Goal: Task Accomplishment & Management: Complete application form

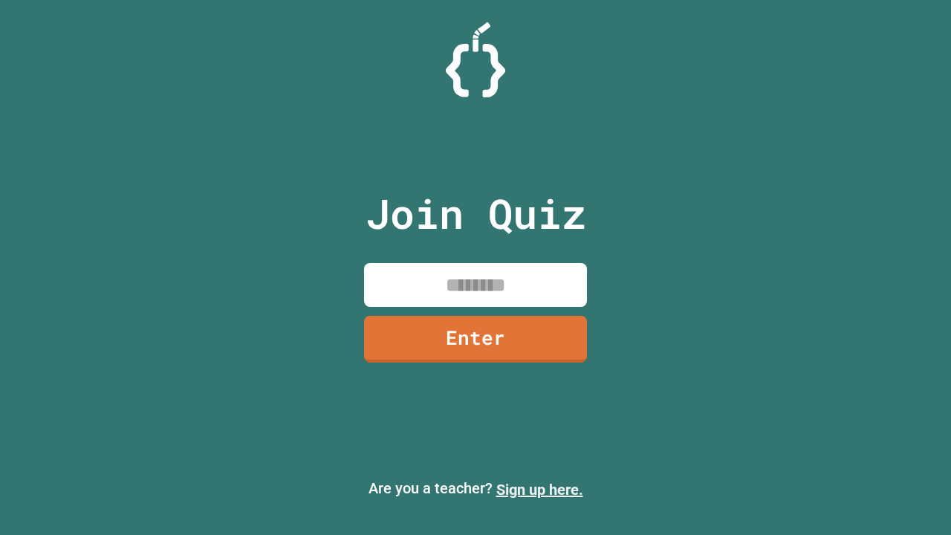
click at [539, 489] on link "Sign up here." at bounding box center [539, 489] width 87 height 18
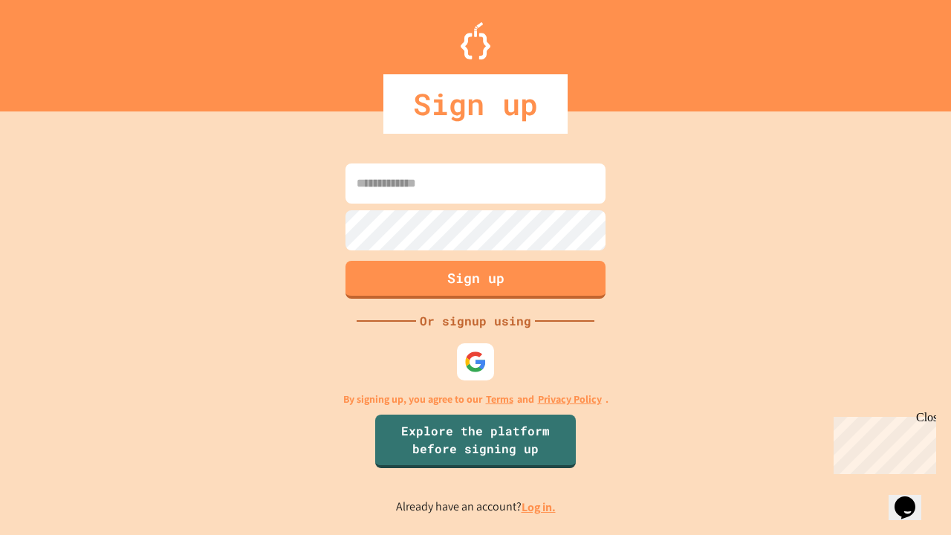
click at [539, 506] on link "Log in." at bounding box center [538, 507] width 34 height 16
